Goal: Task Accomplishment & Management: Use online tool/utility

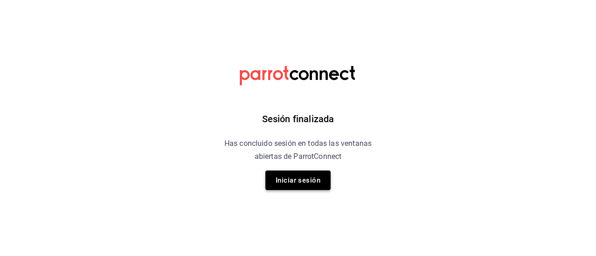
click at [314, 188] on button "Iniciar sesión" at bounding box center [297, 181] width 65 height 20
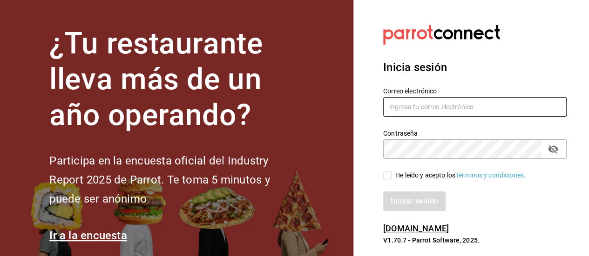
click at [423, 109] on input "text" at bounding box center [474, 107] width 183 height 20
type input "D"
type input "dayannajimennez@gmail.com"
click at [391, 173] on input "He leído y acepto los Términos y condiciones." at bounding box center [387, 175] width 8 height 8
checkbox input "true"
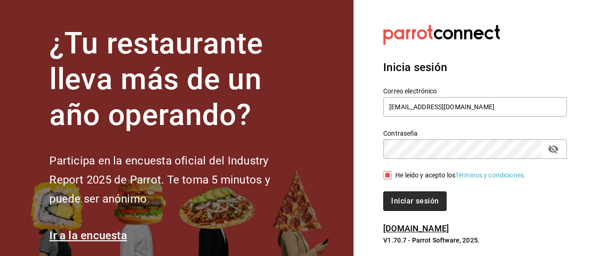
click at [401, 201] on button "Iniciar sesión" at bounding box center [414, 202] width 63 height 20
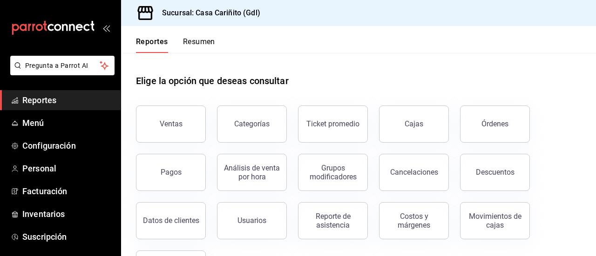
scroll to position [46, 0]
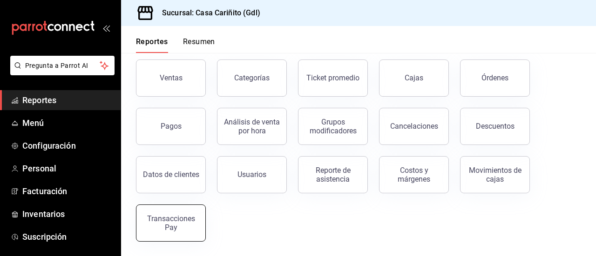
click at [172, 229] on div "Transacciones Pay" at bounding box center [171, 223] width 58 height 18
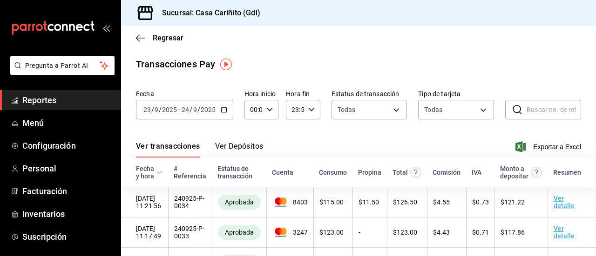
click at [224, 109] on icon "button" at bounding box center [224, 110] width 7 height 7
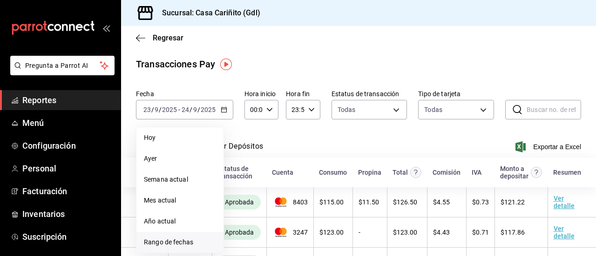
click at [179, 243] on span "Rango de fechas" at bounding box center [180, 243] width 72 height 10
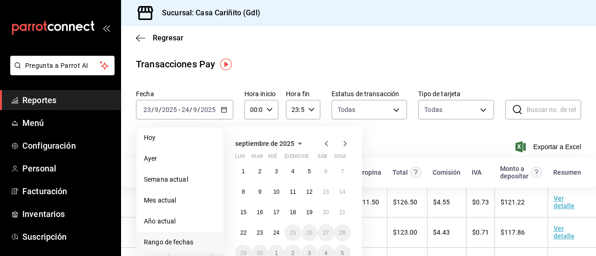
click at [324, 145] on icon "button" at bounding box center [326, 143] width 11 height 11
click at [323, 147] on icon "button" at bounding box center [326, 143] width 11 height 11
click at [339, 216] on button "20" at bounding box center [342, 212] width 16 height 17
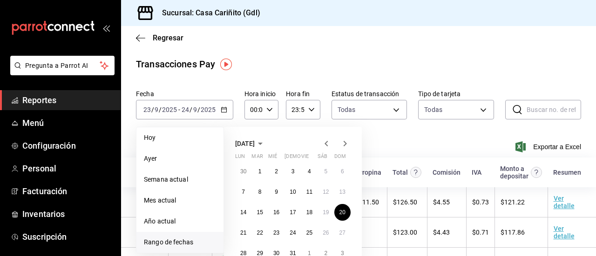
click at [345, 144] on icon "button" at bounding box center [344, 144] width 3 height 6
click at [344, 146] on icon "button" at bounding box center [344, 144] width 3 height 6
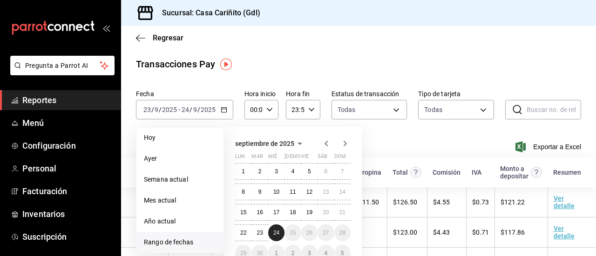
click at [274, 233] on abbr "24" at bounding box center [276, 233] width 6 height 7
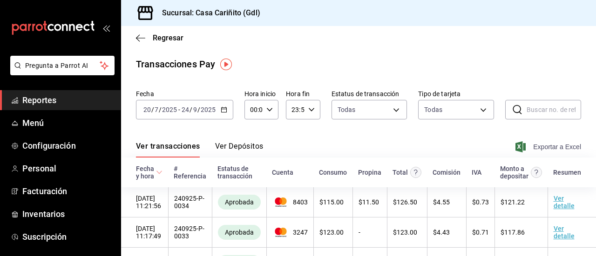
click at [552, 146] on span "Exportar a Excel" at bounding box center [549, 146] width 64 height 11
click at [136, 40] on icon "button" at bounding box center [140, 38] width 9 height 8
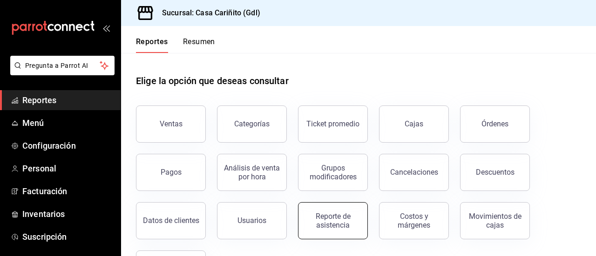
click at [349, 225] on div "Reporte de asistencia" at bounding box center [333, 221] width 58 height 18
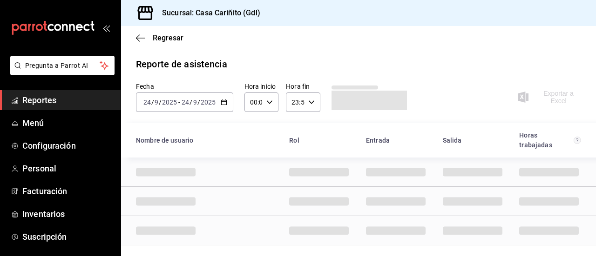
click at [197, 100] on div "[DATE] [DATE]" at bounding box center [198, 102] width 36 height 7
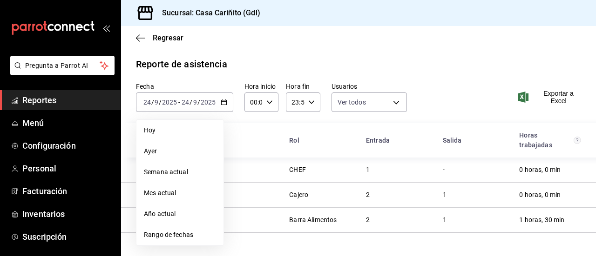
click at [195, 244] on li "Rango de fechas" at bounding box center [179, 235] width 87 height 21
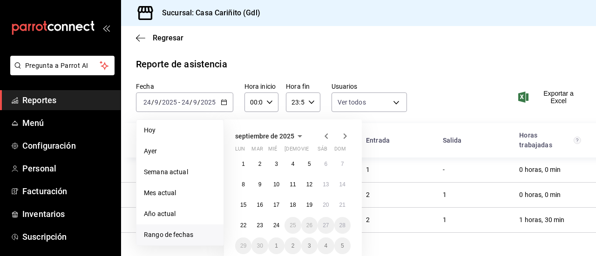
click at [327, 136] on icon "button" at bounding box center [326, 136] width 11 height 11
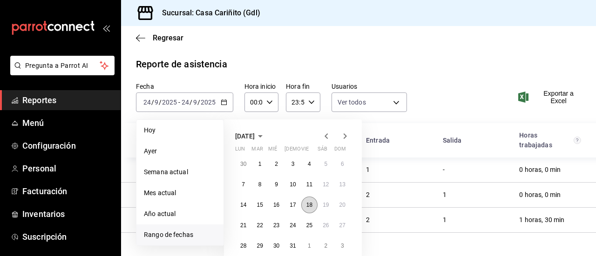
click at [313, 203] on button "18" at bounding box center [309, 205] width 16 height 17
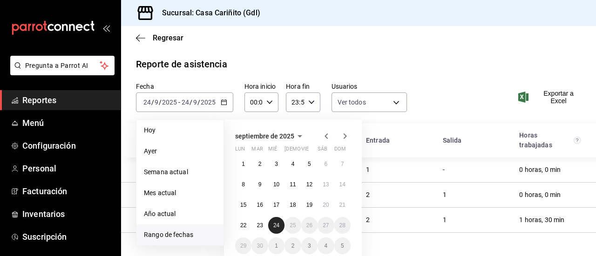
click at [278, 227] on abbr "24" at bounding box center [276, 225] width 6 height 7
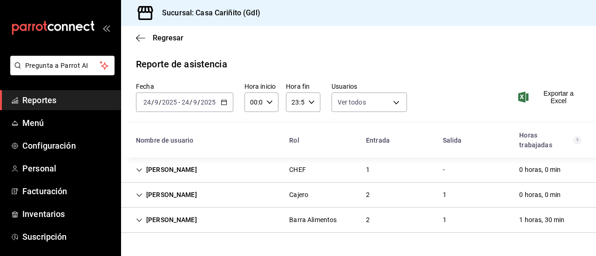
click at [225, 104] on icon "button" at bounding box center [224, 102] width 7 height 7
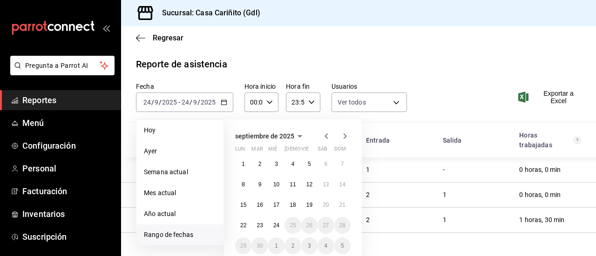
click at [324, 137] on icon "button" at bounding box center [326, 136] width 11 height 11
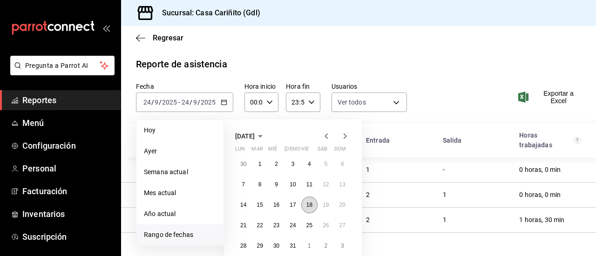
click at [312, 204] on button "18" at bounding box center [309, 205] width 16 height 17
click at [346, 134] on icon "button" at bounding box center [344, 136] width 11 height 11
click at [345, 135] on icon "button" at bounding box center [344, 137] width 3 height 6
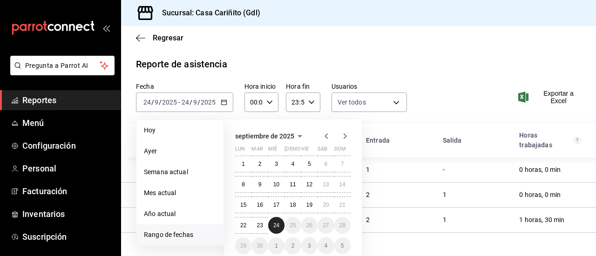
click at [278, 222] on button "24" at bounding box center [276, 225] width 16 height 17
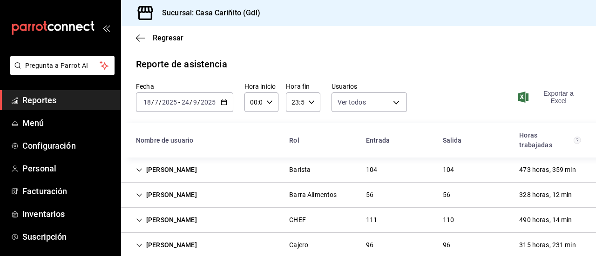
click at [518, 96] on icon "button" at bounding box center [523, 97] width 10 height 11
